Goal: Go to known website: Access a specific website the user already knows

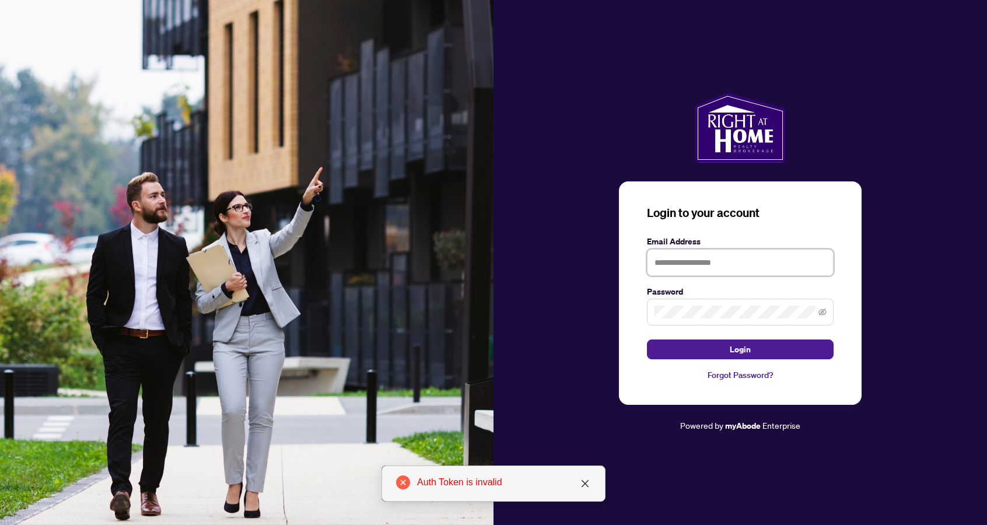
click at [696, 276] on input "text" at bounding box center [740, 262] width 187 height 27
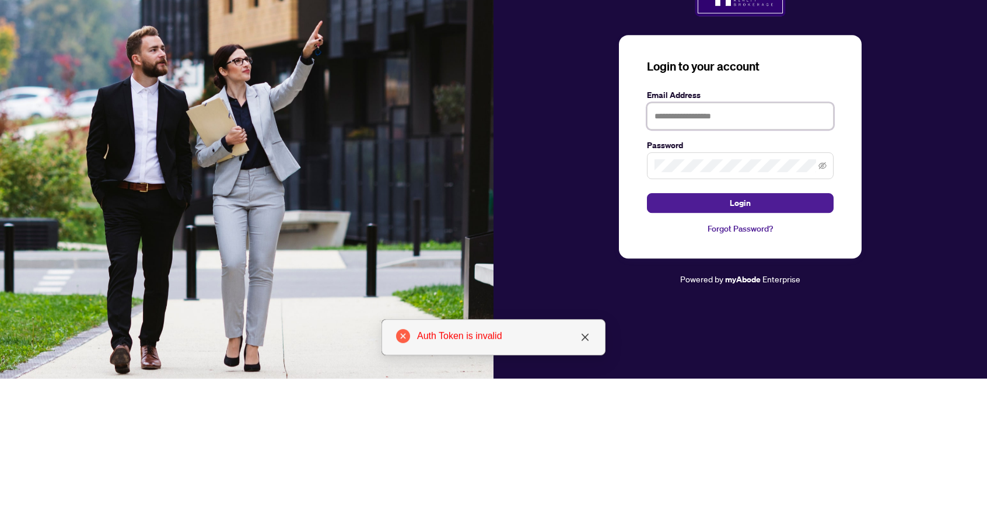
click at [691, 276] on input "text" at bounding box center [740, 262] width 187 height 27
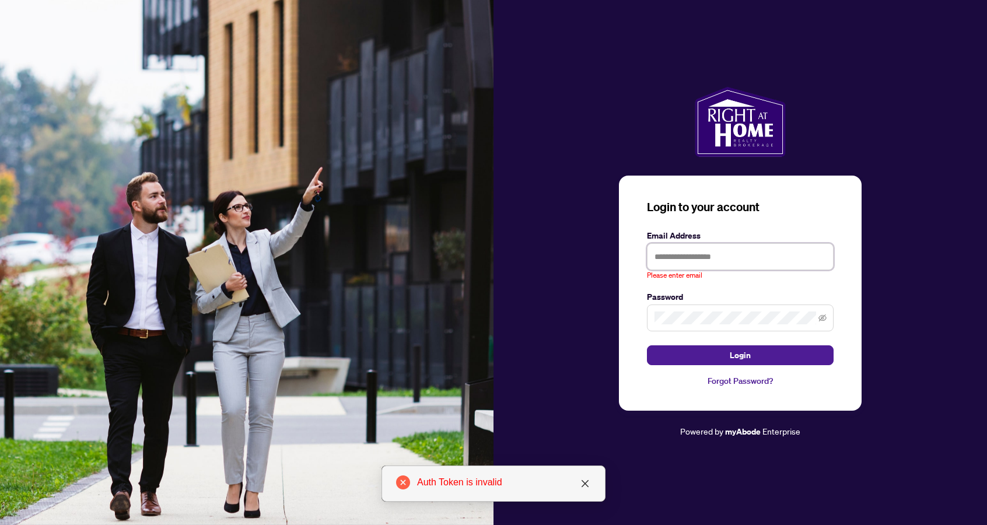
type input "**********"
click at [647, 345] on button "Login" at bounding box center [740, 355] width 187 height 20
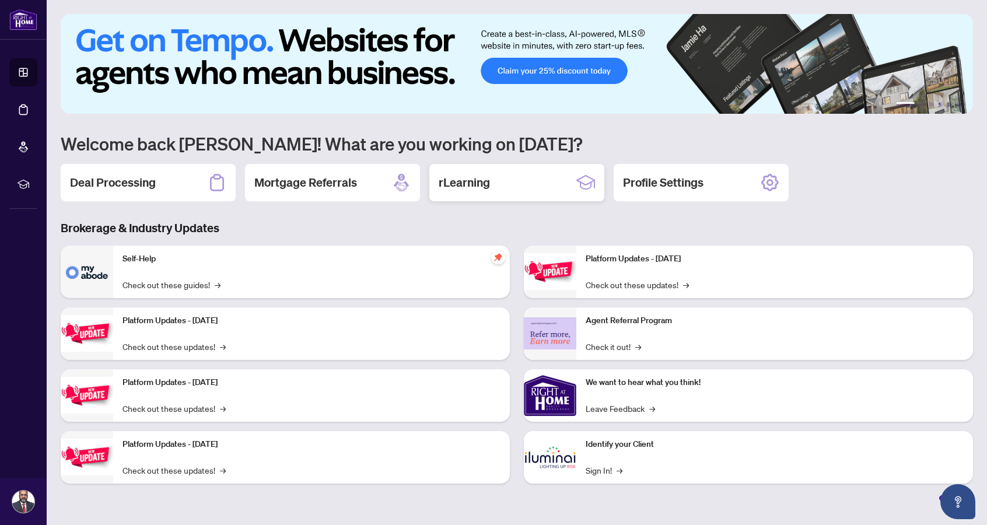
click at [513, 186] on div "rLearning" at bounding box center [516, 182] width 175 height 37
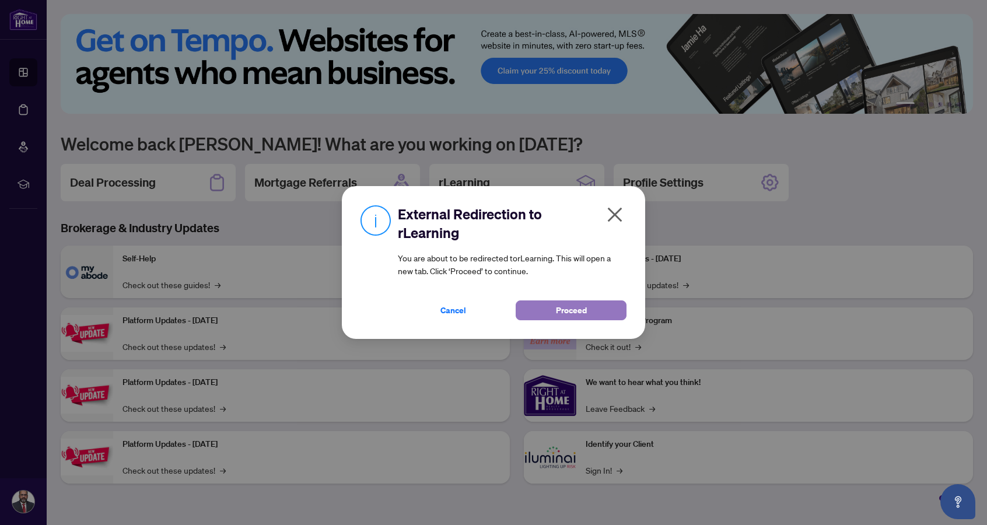
click at [564, 314] on span "Proceed" at bounding box center [571, 310] width 31 height 19
